Goal: Task Accomplishment & Management: Manage account settings

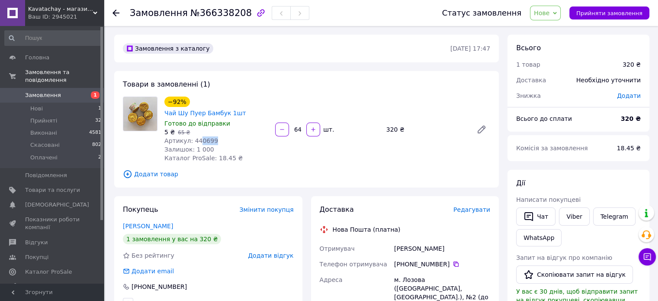
drag, startPoint x: 212, startPoint y: 130, endPoint x: 197, endPoint y: 130, distance: 15.1
click at [197, 136] on div "Артикул: 440699" at bounding box center [216, 140] width 104 height 9
copy span "0699"
click at [560, 13] on span "Нове" at bounding box center [545, 13] width 31 height 15
click at [555, 56] on li "Скасовано" at bounding box center [550, 56] width 40 height 13
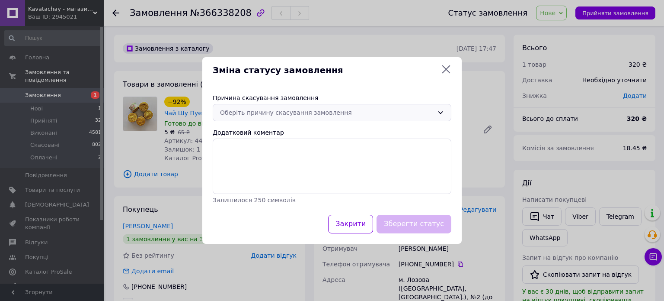
click at [307, 109] on div "Оберіть причину скасування замовлення" at bounding box center [327, 113] width 214 height 10
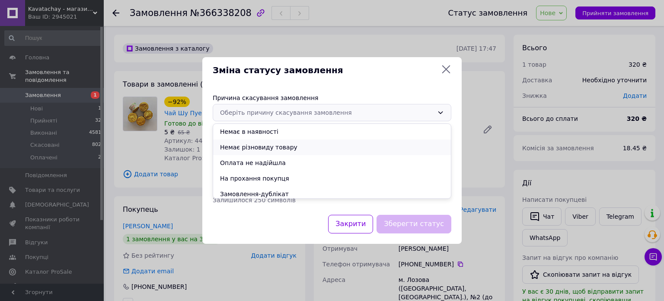
click at [252, 145] on li "Немає різновиду товару" at bounding box center [332, 147] width 238 height 16
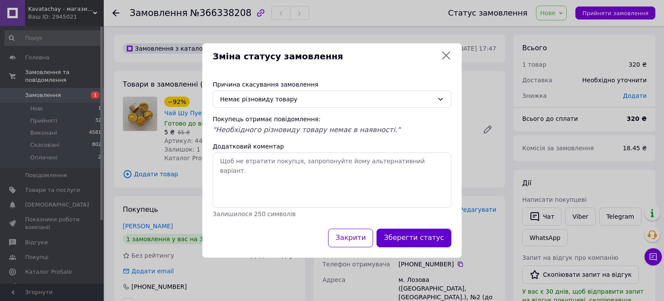
click at [423, 241] on button "Зберегти статус" at bounding box center [414, 237] width 75 height 19
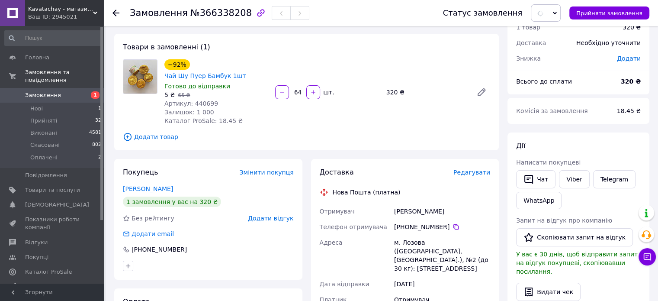
scroll to position [72, 0]
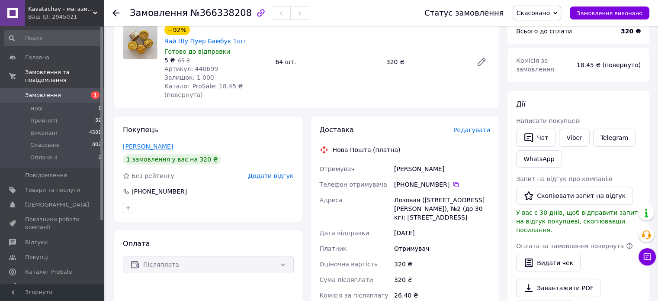
click at [142, 143] on link "[PERSON_NAME]" at bounding box center [148, 146] width 50 height 7
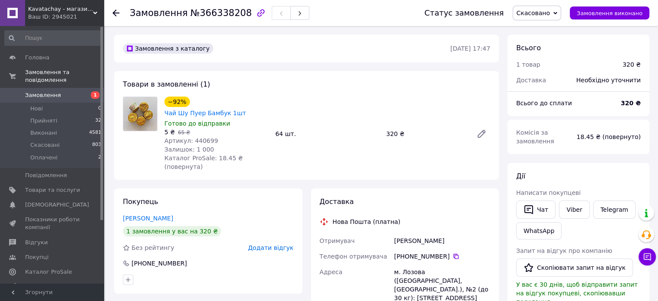
click at [199, 137] on span "Артикул: 440699" at bounding box center [191, 140] width 54 height 7
copy span "440699"
click at [46, 186] on span "Товари та послуги" at bounding box center [52, 190] width 55 height 8
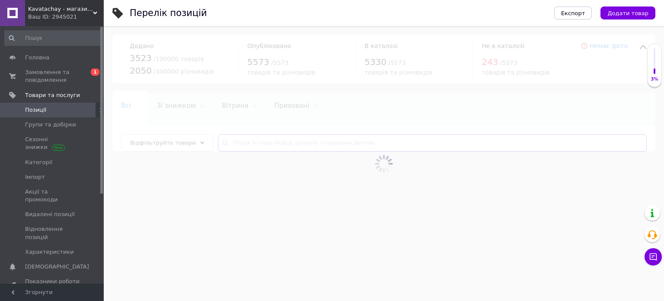
click at [251, 143] on input "text" at bounding box center [432, 142] width 429 height 17
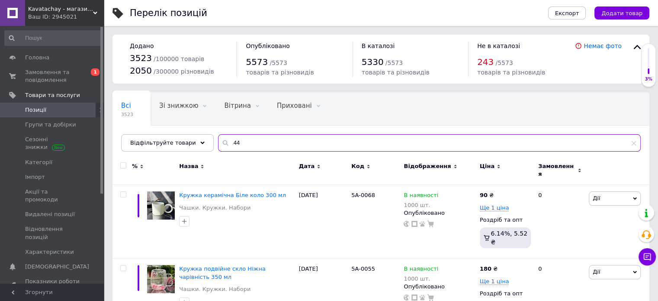
paste input "440699"
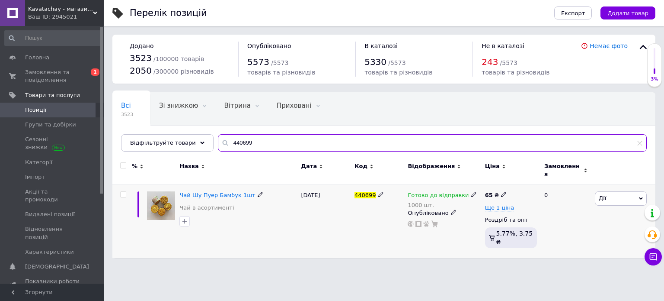
type input "440699"
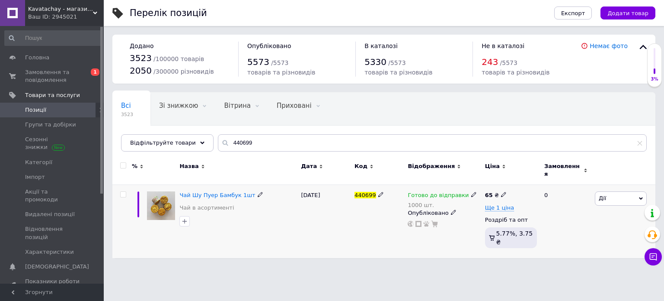
click at [611, 191] on span "Дії" at bounding box center [621, 198] width 52 height 14
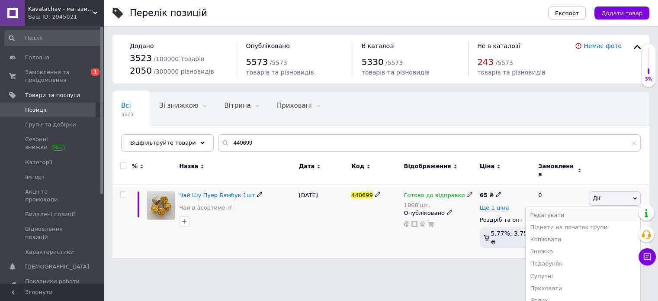
click at [578, 210] on li "Редагувати" at bounding box center [582, 215] width 115 height 12
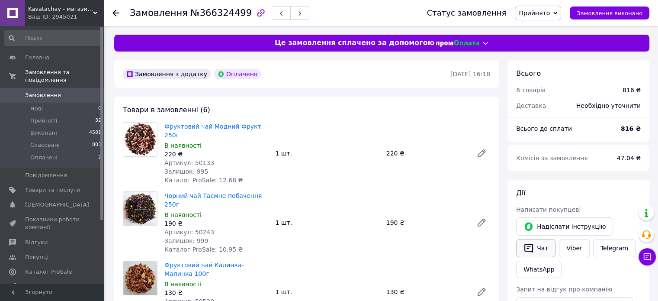
click at [536, 250] on button "Чат" at bounding box center [535, 248] width 39 height 18
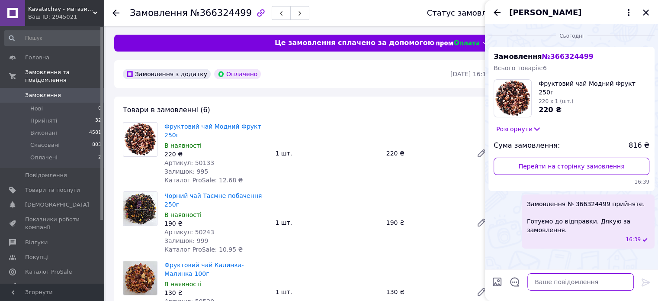
click at [557, 280] on textarea at bounding box center [580, 281] width 106 height 17
paste textarea "Нова Пошта 20451269190663 Відправка буде завтра."
type textarea "Нова Пошта 20451269190663 Відправка буде завтра."
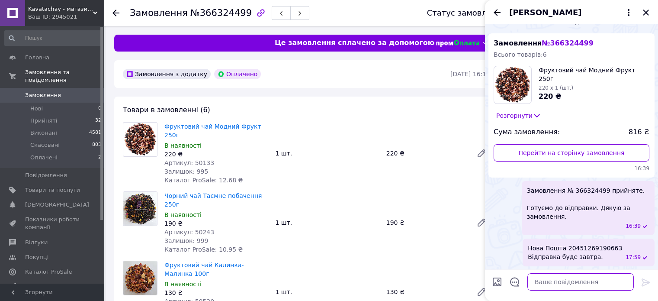
click at [565, 283] on textarea at bounding box center [580, 281] width 106 height 17
paste textarea "https://check.checkbox.ua/sAXYLvnCRN4"
type textarea "https://check.checkbox.ua/sAXYLvnCRN4"
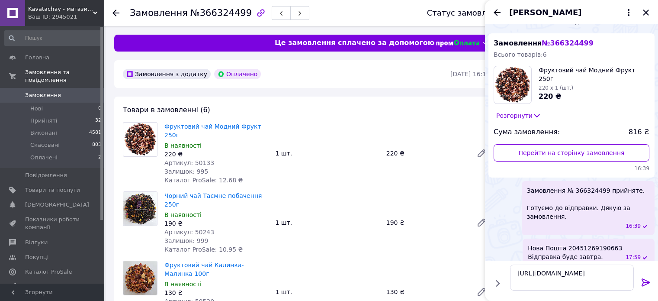
click at [647, 282] on icon at bounding box center [645, 282] width 8 height 8
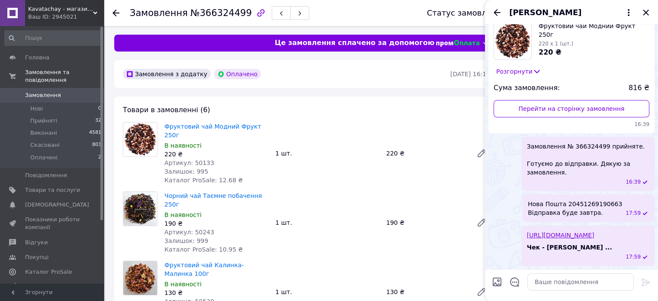
scroll to position [57, 0]
click at [644, 14] on icon "Закрити" at bounding box center [645, 12] width 10 height 10
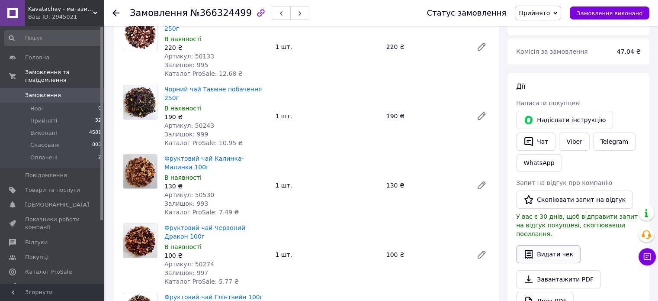
scroll to position [144, 0]
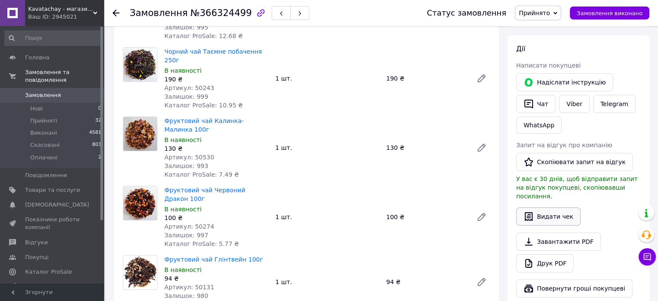
click at [537, 208] on button "Видати чек" at bounding box center [548, 216] width 64 height 18
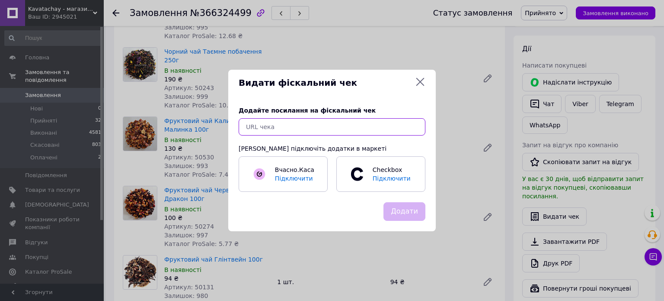
click at [368, 133] on input "text" at bounding box center [332, 126] width 187 height 17
paste input "https://check.checkbox.ua/sAXYLvnCRN4"
type input "https://check.checkbox.ua/sAXYLvnCRN4"
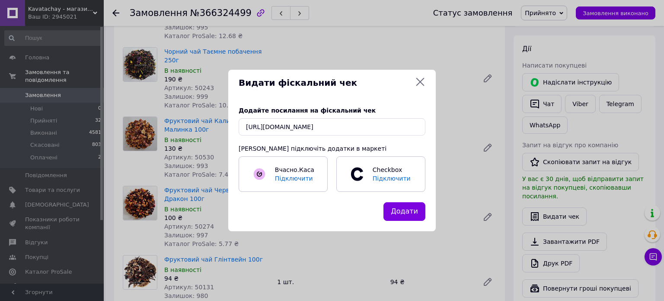
click at [397, 219] on button "Додати" at bounding box center [405, 211] width 42 height 19
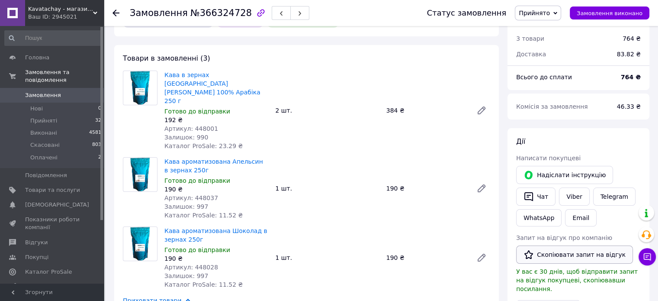
scroll to position [144, 0]
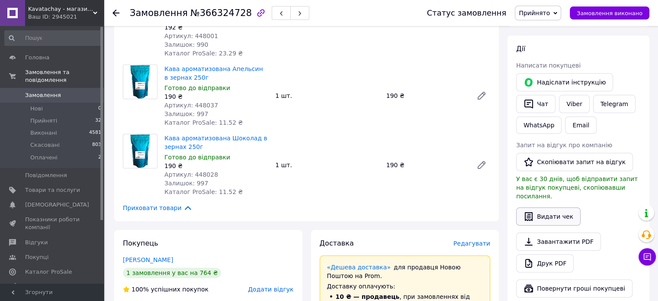
click at [548, 207] on button "Видати чек" at bounding box center [548, 216] width 64 height 18
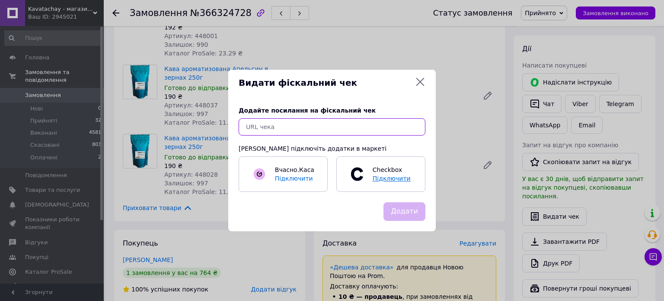
drag, startPoint x: 365, startPoint y: 127, endPoint x: 384, endPoint y: 167, distance: 44.3
click at [364, 126] on input "text" at bounding box center [332, 126] width 187 height 17
paste input "https://check.checkbox.ua/mUh0Jp4jDz4"
type input "https://check.checkbox.ua/mUh0Jp4jDz4"
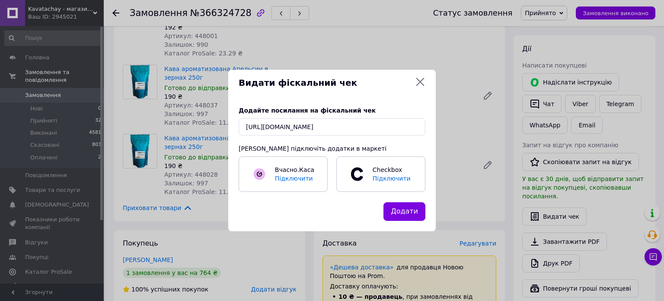
click at [407, 207] on button "Додати" at bounding box center [405, 211] width 42 height 19
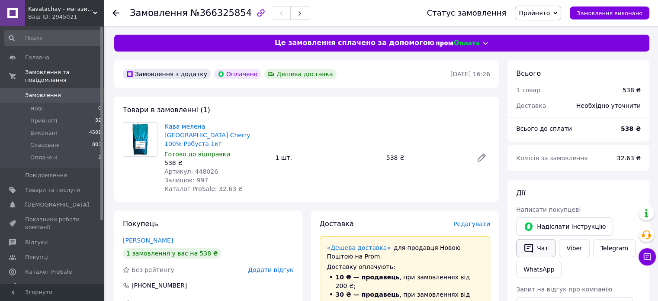
click at [533, 247] on button "Чат" at bounding box center [535, 248] width 39 height 18
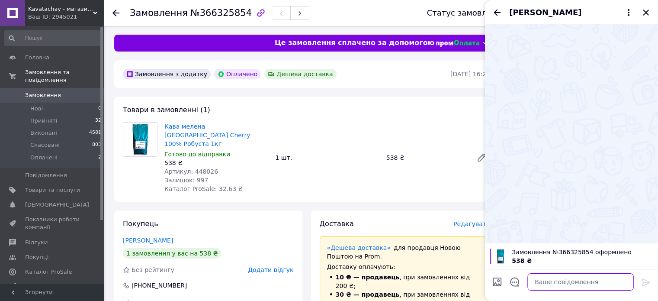
drag, startPoint x: 556, startPoint y: 285, endPoint x: 549, endPoint y: 278, distance: 9.8
click at [552, 279] on textarea at bounding box center [580, 281] width 106 height 17
paste textarea "Нова Пошта 20451269206689 Відправка буде завтра."
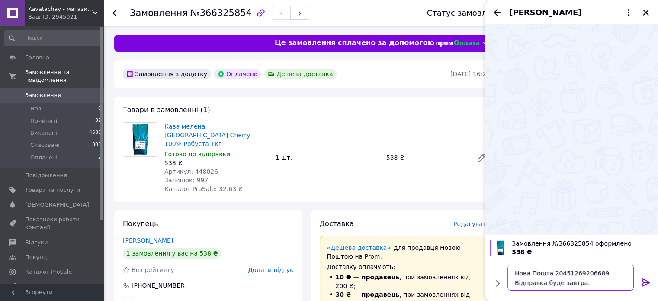
type textarea "Нова Пошта 20451269206689 Відправка буде завтра."
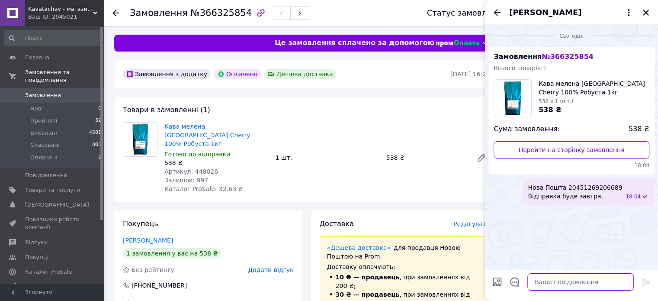
drag, startPoint x: 567, startPoint y: 279, endPoint x: 605, endPoint y: 281, distance: 37.6
click at [568, 279] on textarea at bounding box center [580, 281] width 106 height 17
paste textarea "https://check.checkbox.ua/gNu37jeEmPo"
type textarea "https://check.checkbox.ua/gNu37jeEmPo"
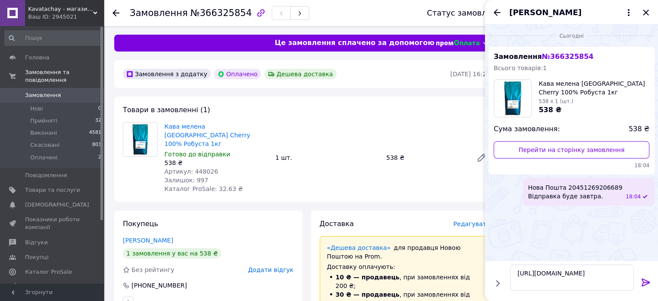
drag, startPoint x: 644, startPoint y: 280, endPoint x: 634, endPoint y: 185, distance: 95.7
click at [645, 278] on icon at bounding box center [645, 282] width 10 height 10
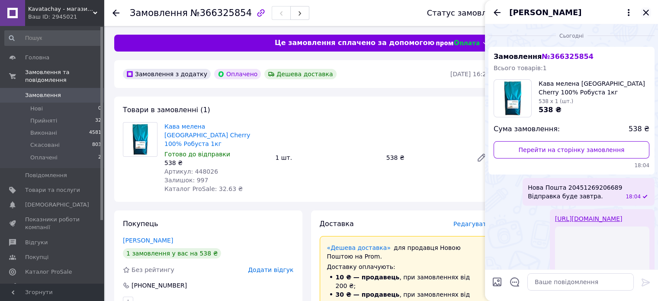
click at [650, 10] on icon "Закрити" at bounding box center [645, 12] width 10 height 10
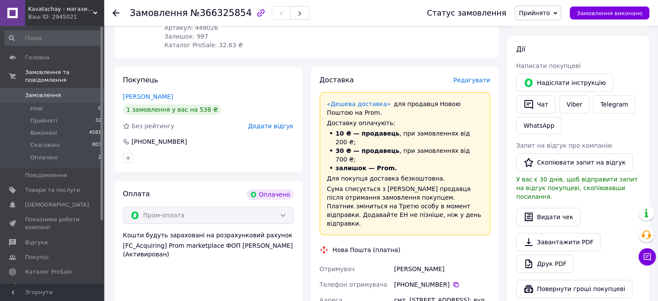
scroll to position [144, 0]
click at [535, 207] on button "Видати чек" at bounding box center [548, 216] width 64 height 18
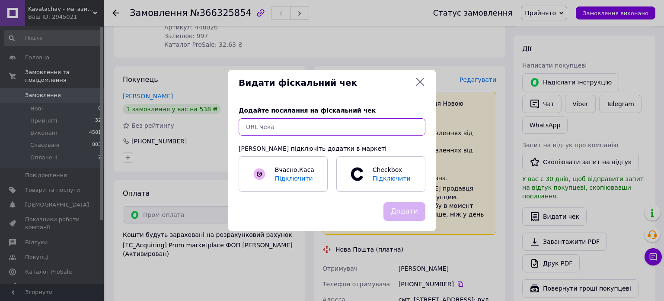
click at [403, 129] on input "text" at bounding box center [332, 126] width 187 height 17
paste input "https://check.checkbox.ua/gNu37jeEmPo"
type input "https://check.checkbox.ua/gNu37jeEmPo"
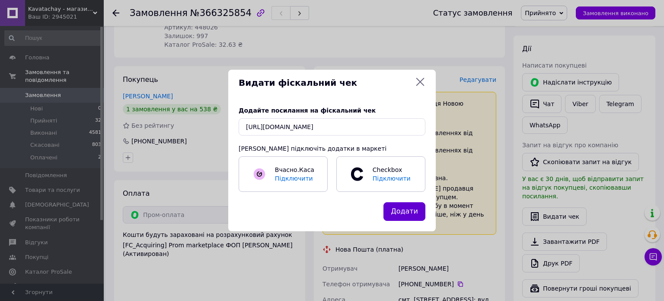
click at [413, 209] on button "Додати" at bounding box center [405, 211] width 42 height 19
